Goal: Find specific page/section: Find specific page/section

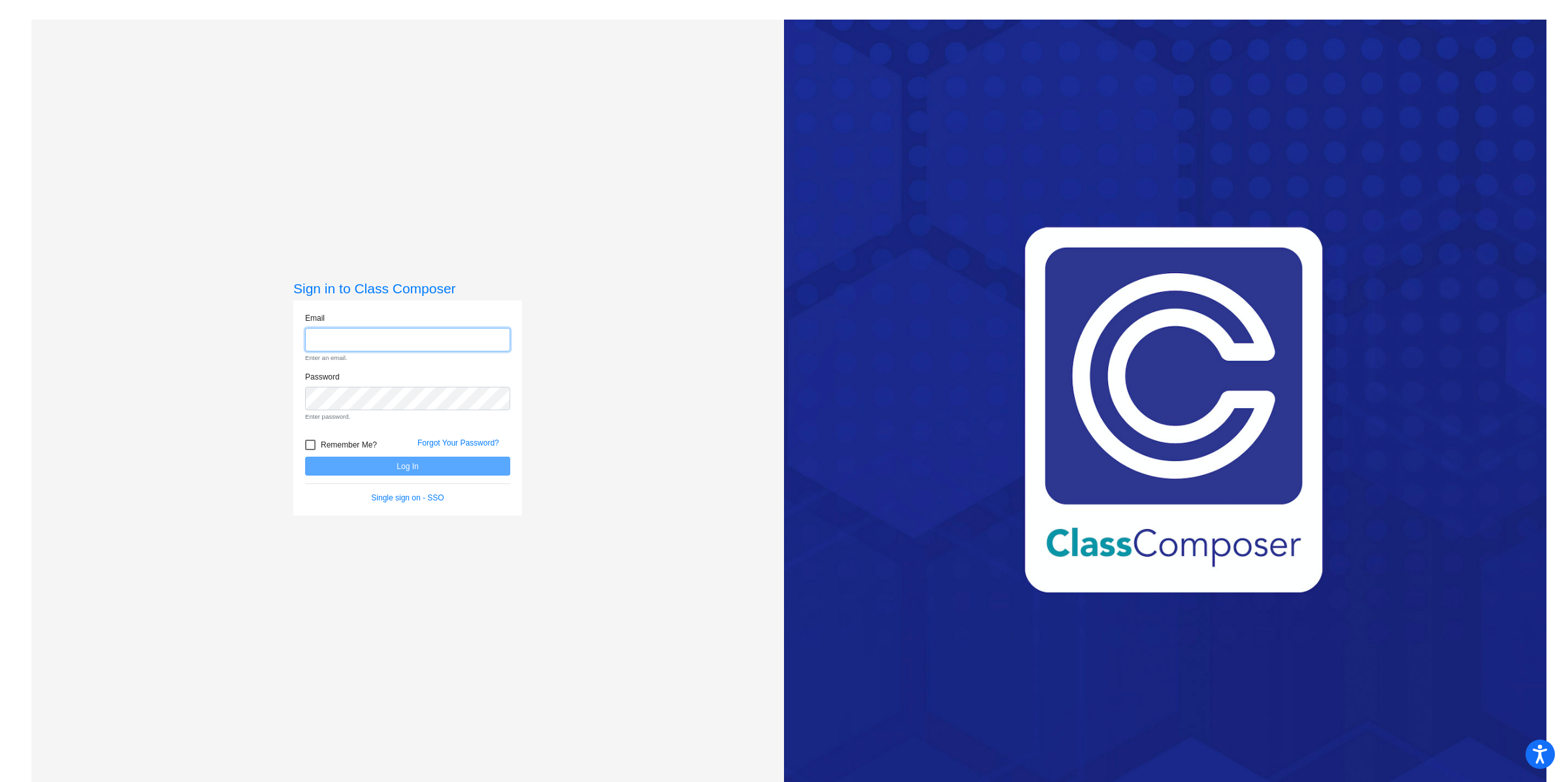
type input "[EMAIL_ADDRESS][PERSON_NAME][DOMAIN_NAME]"
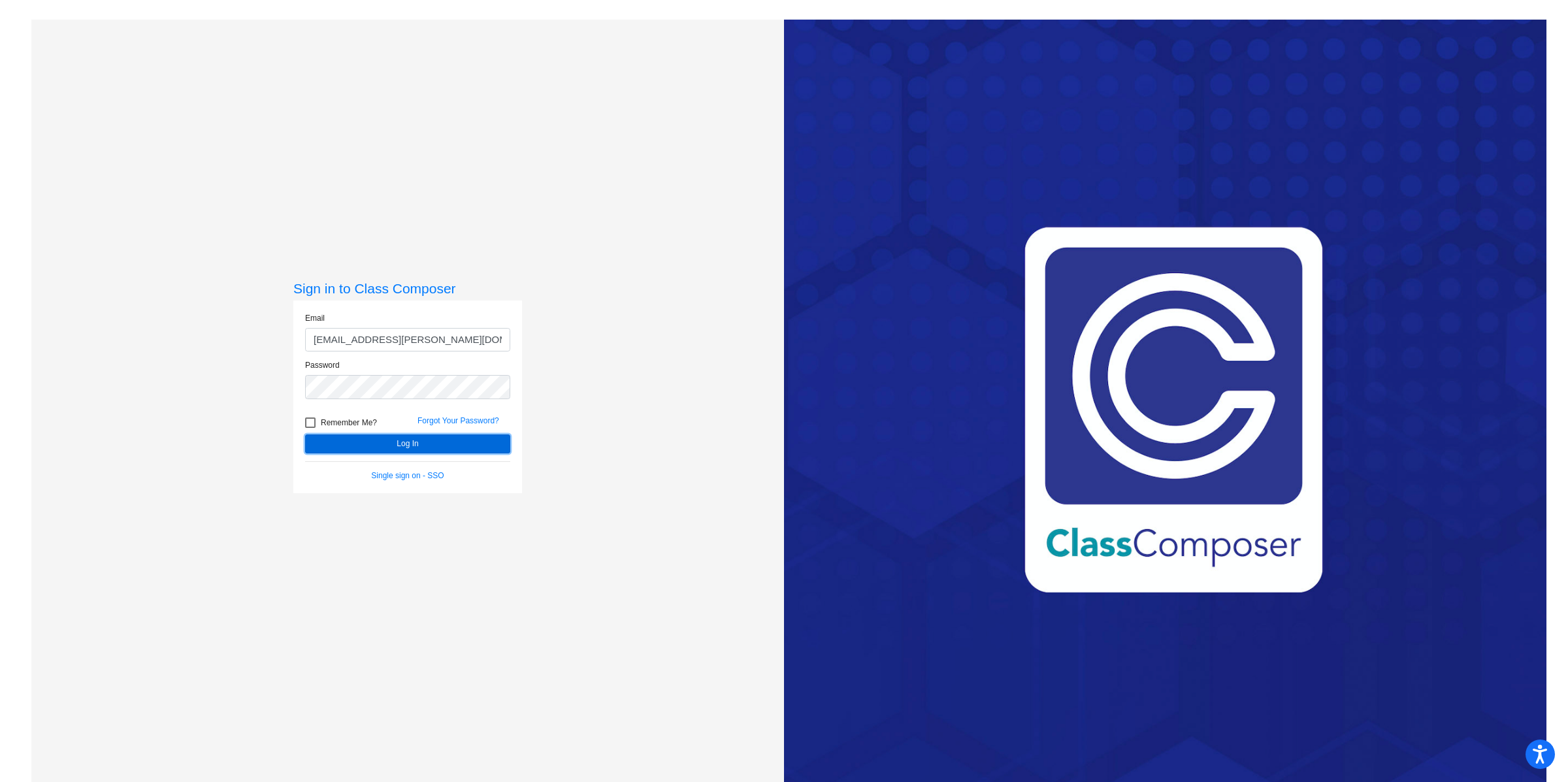
click at [439, 447] on button "Log In" at bounding box center [408, 443] width 205 height 19
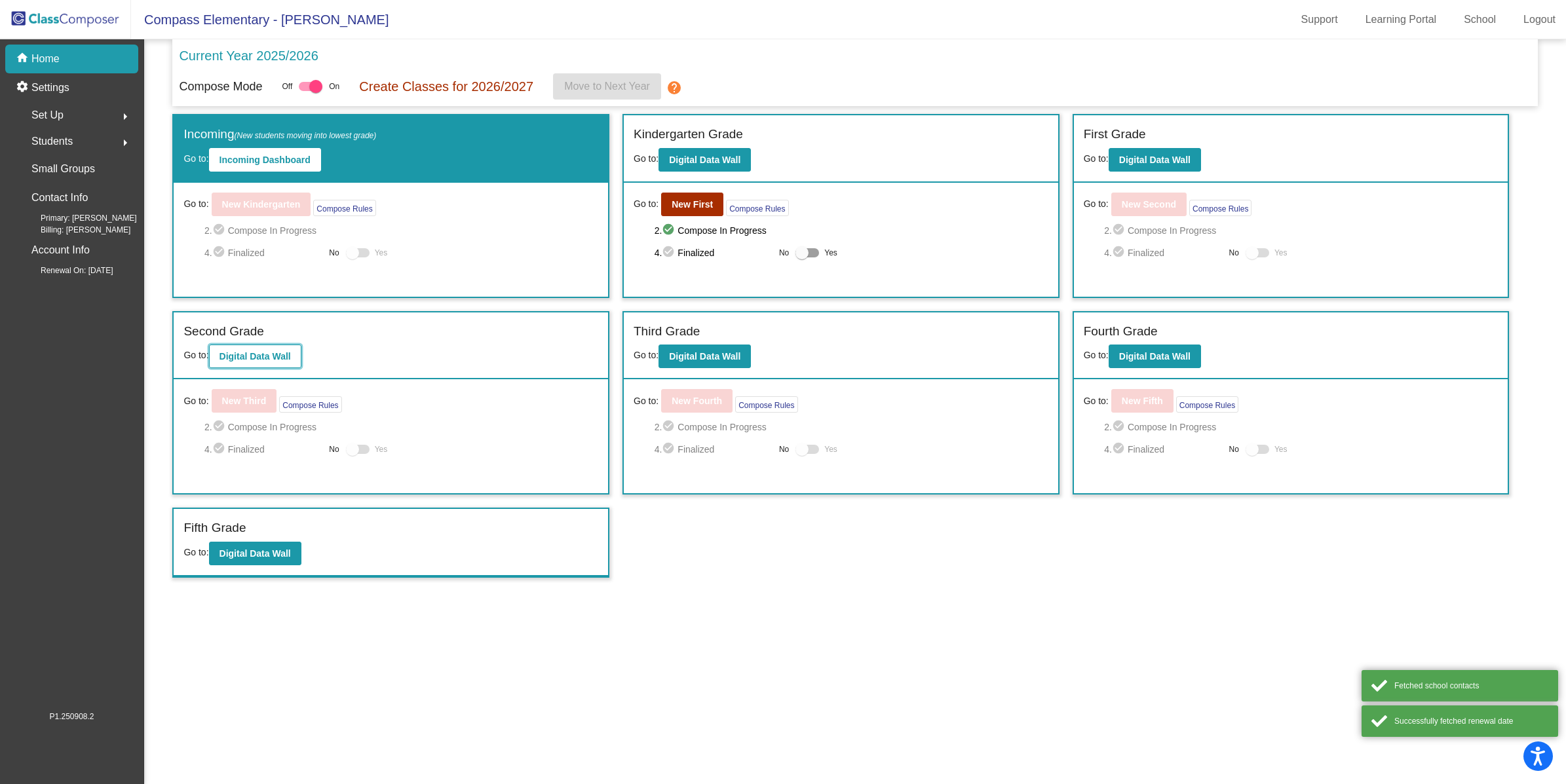
click at [261, 346] on button "Digital Data Wall" at bounding box center [255, 356] width 92 height 24
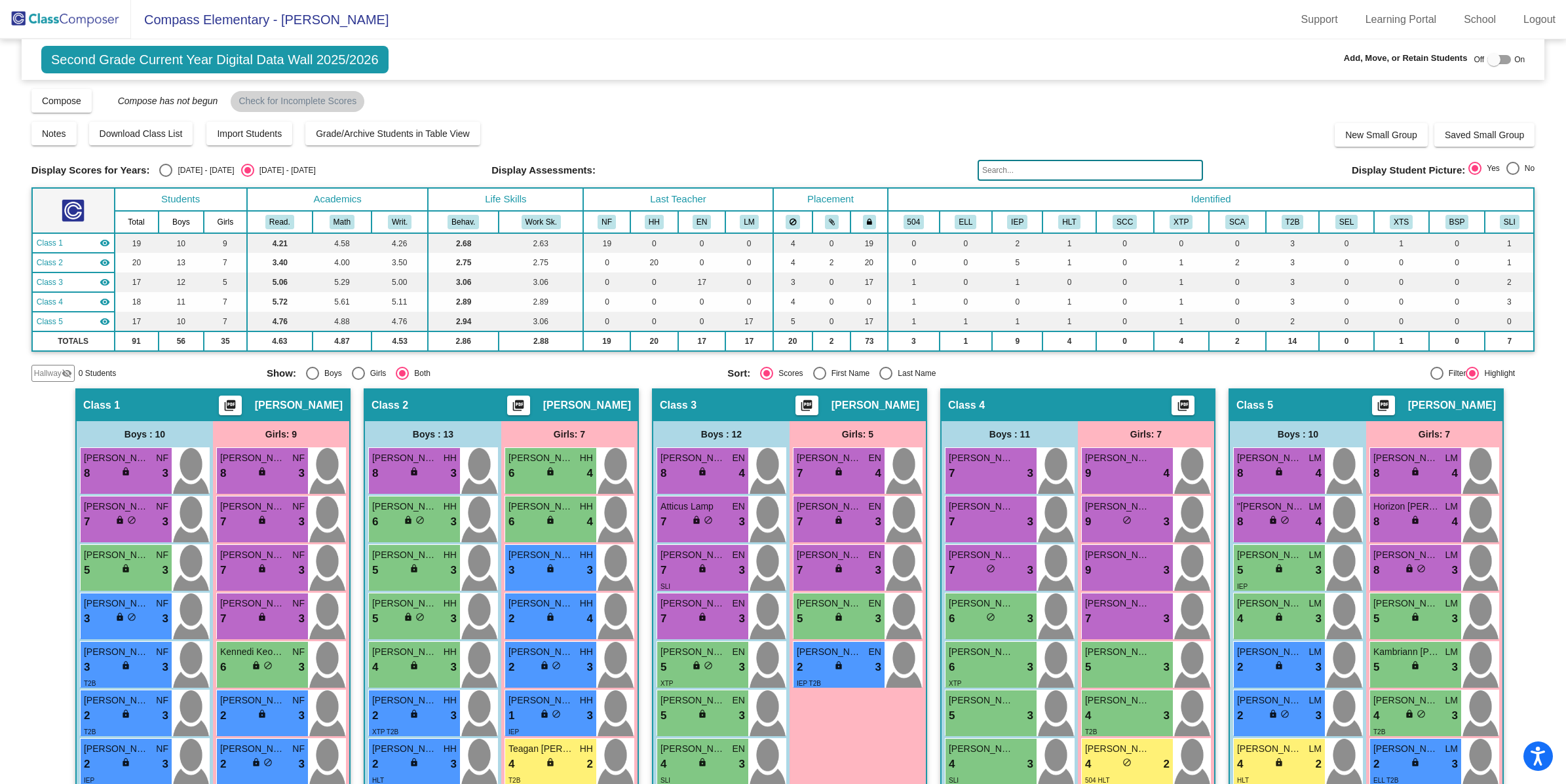
scroll to position [309, 0]
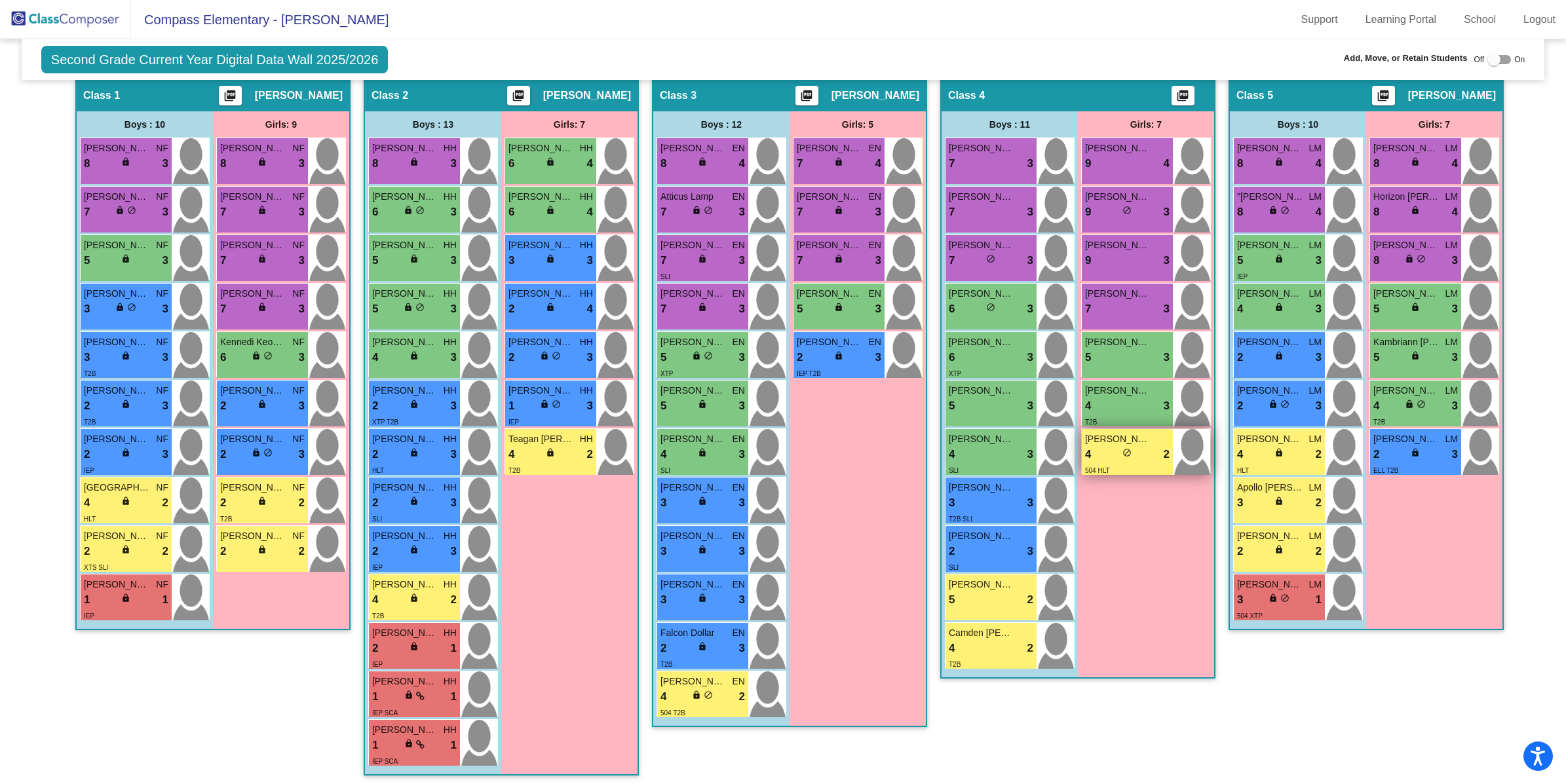
click at [1142, 454] on div "4 lock do_not_disturb_alt 2" at bounding box center [1127, 454] width 85 height 17
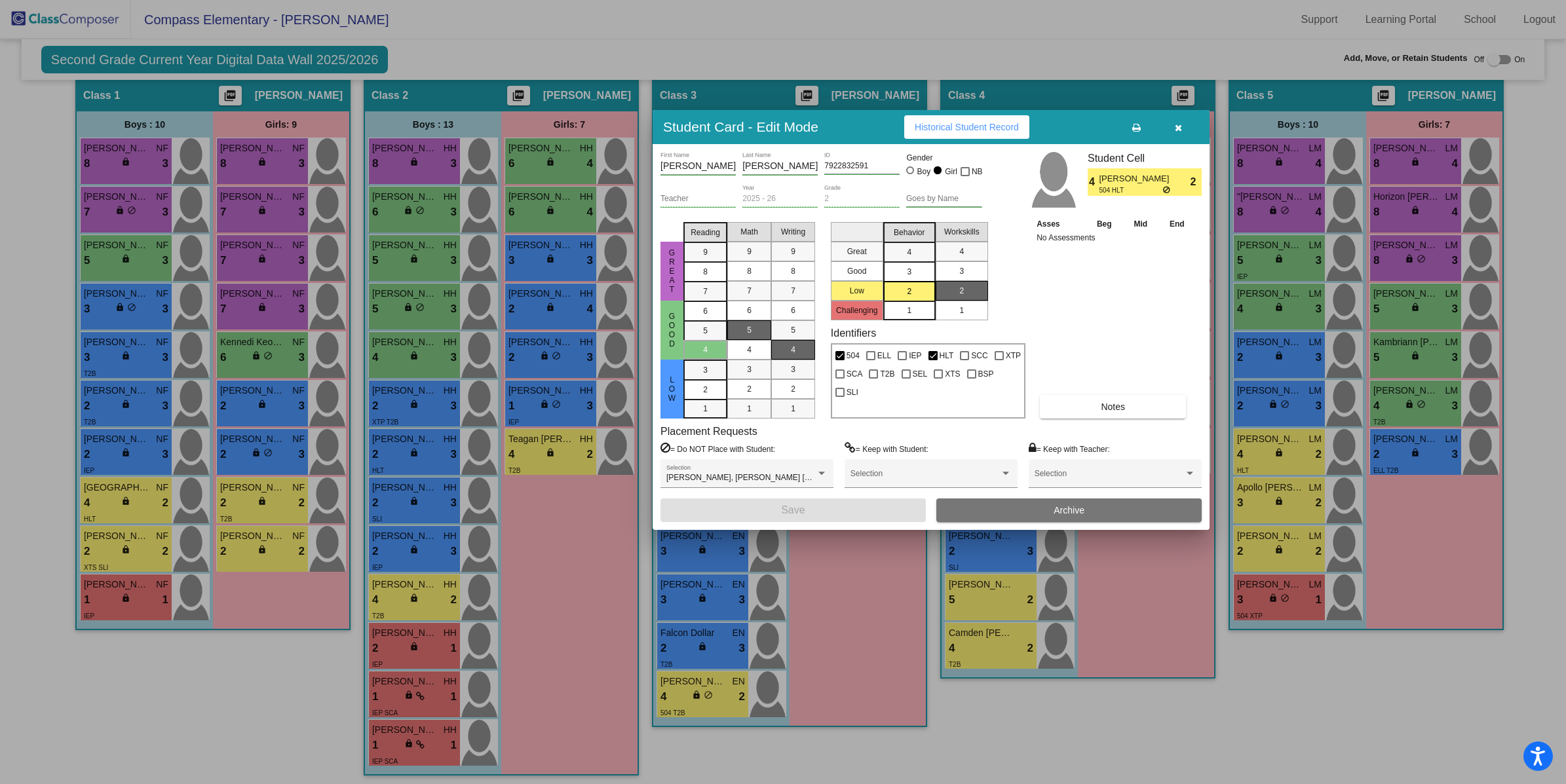
drag, startPoint x: 950, startPoint y: 192, endPoint x: 1099, endPoint y: 120, distance: 165.5
click at [1099, 120] on div "Student Card - Edit Mode Historical Student Record" at bounding box center [931, 127] width 557 height 34
click at [1171, 125] on button "button" at bounding box center [1178, 127] width 42 height 24
